Goal: Navigation & Orientation: Find specific page/section

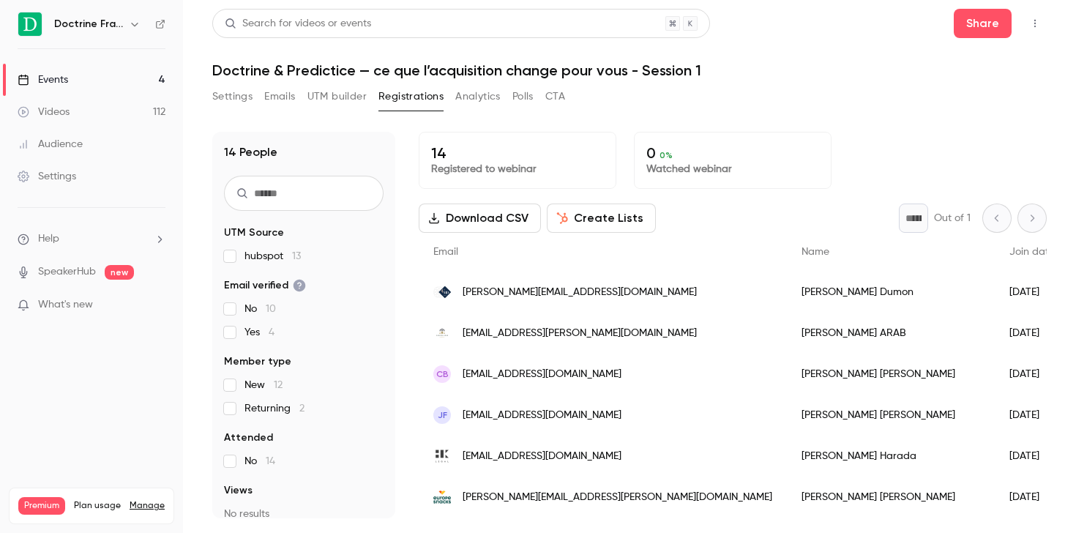
scroll to position [327, 0]
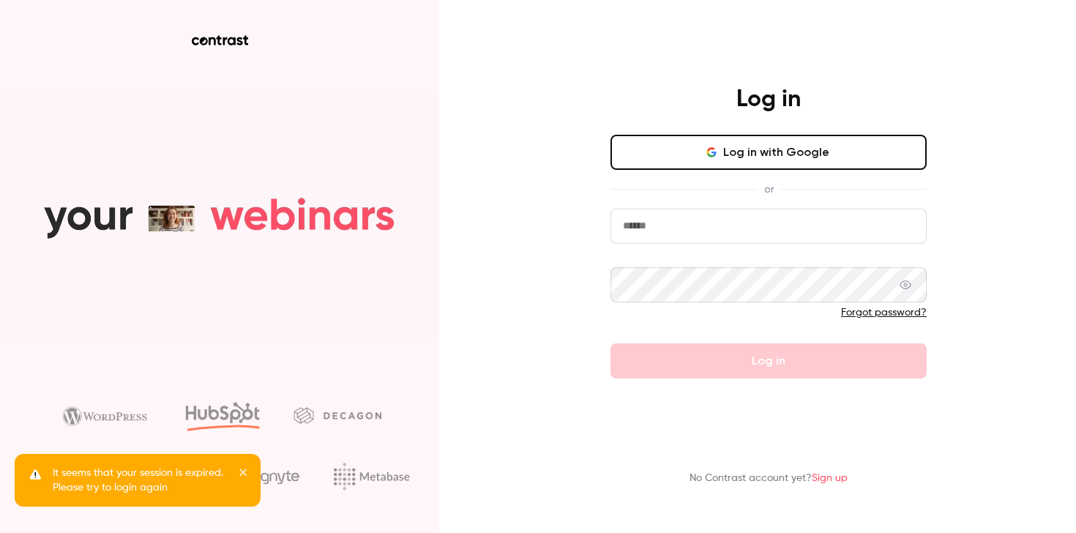
click at [775, 157] on button "Log in with Google" at bounding box center [768, 152] width 316 height 35
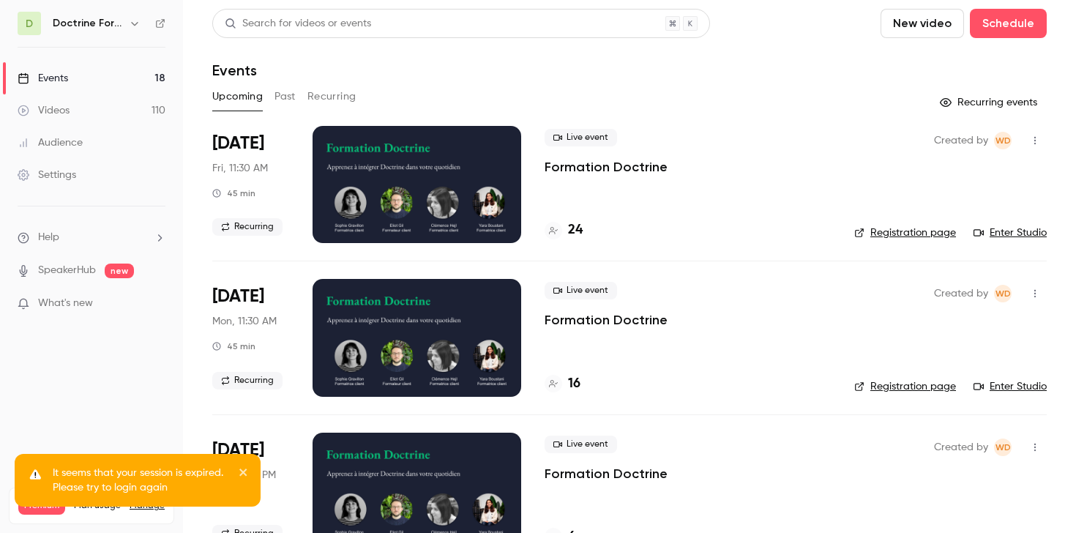
click at [94, 22] on h6 "Doctrine Formation Avocats" at bounding box center [88, 23] width 70 height 15
click at [135, 24] on icon "button" at bounding box center [134, 24] width 7 height 4
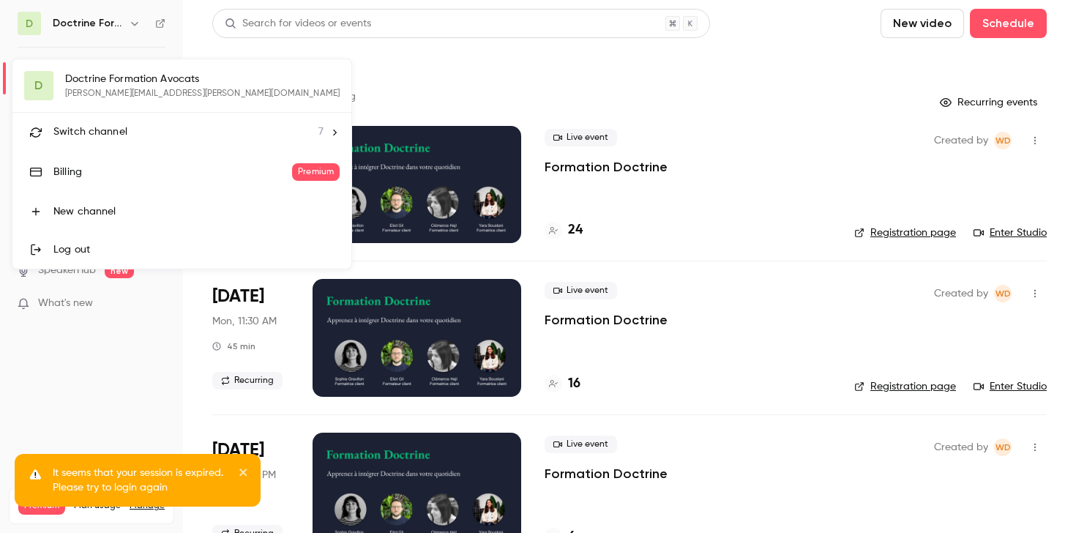
click at [146, 135] on div "Switch channel 7" at bounding box center [188, 131] width 270 height 15
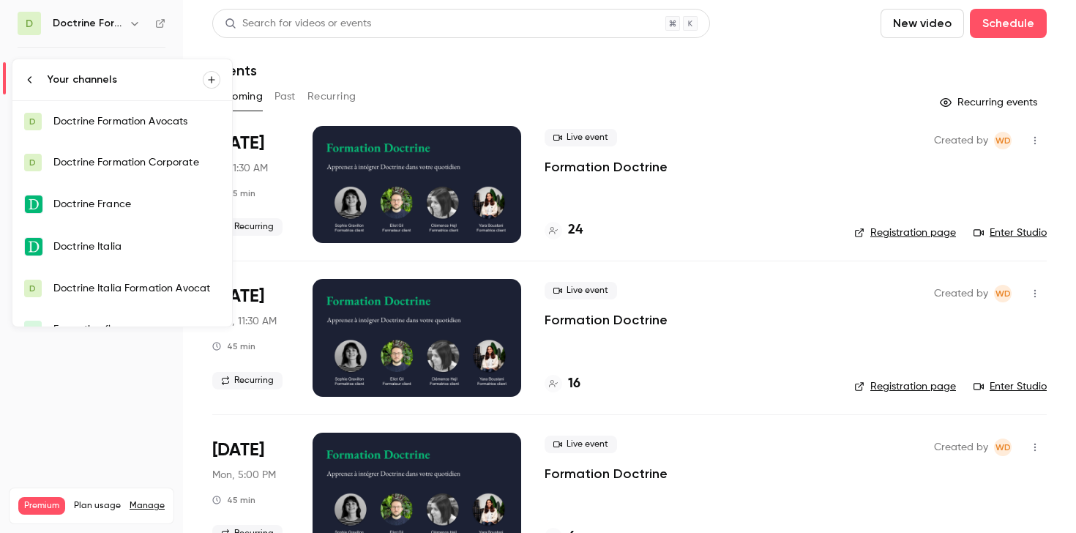
click at [152, 209] on div "Doctrine France" at bounding box center [136, 204] width 167 height 15
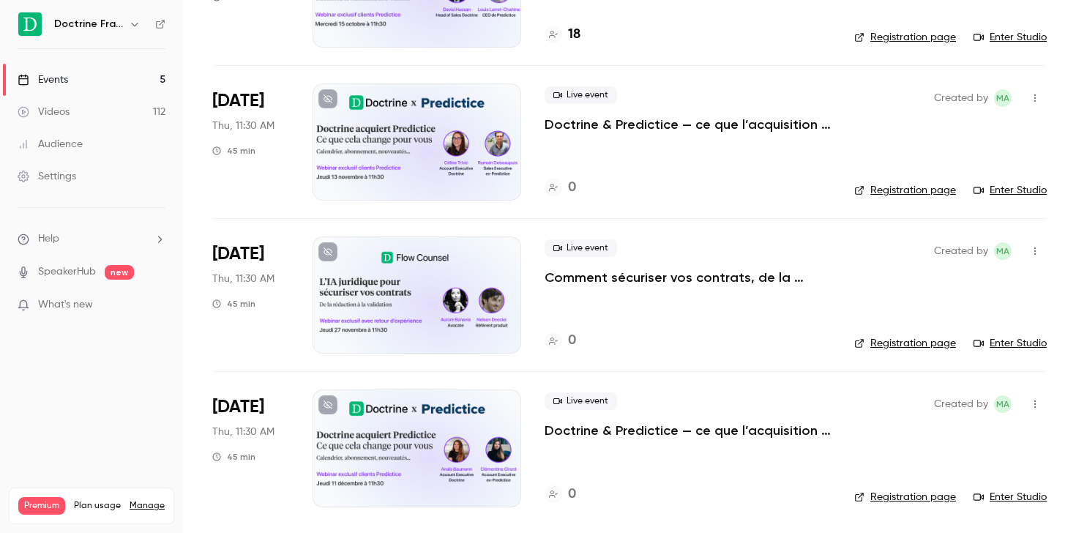
scroll to position [347, 0]
